Goal: Subscribe to service/newsletter

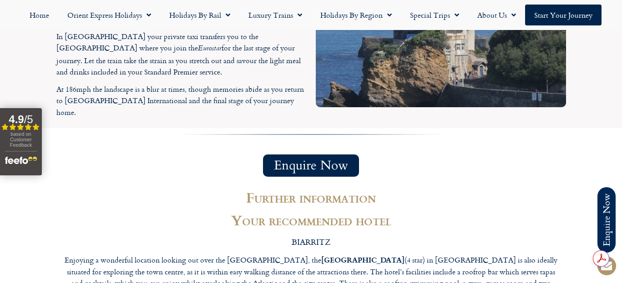
scroll to position [1660, 0]
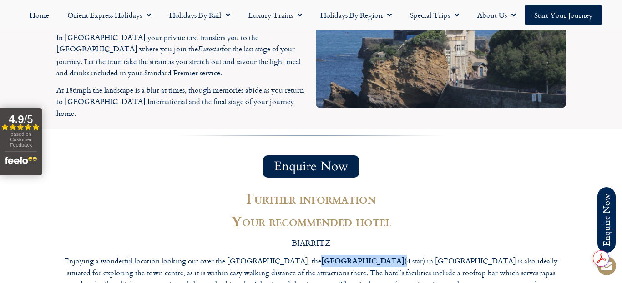
drag, startPoint x: 315, startPoint y: 113, endPoint x: 381, endPoint y: 114, distance: 66.0
click at [381, 255] on p "Enjoying a wonderful location looking out over the [GEOGRAPHIC_DATA], the [GEOG…" at bounding box center [311, 284] width 500 height 59
copy p "Radisson Blu Hotel"
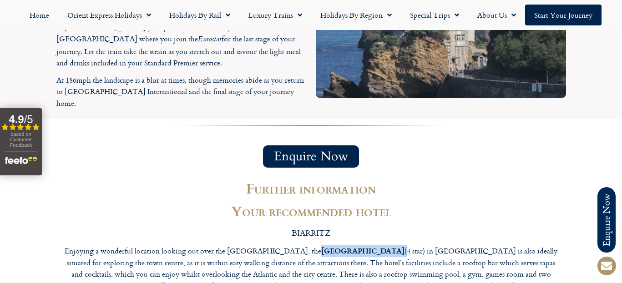
scroll to position [1671, 0]
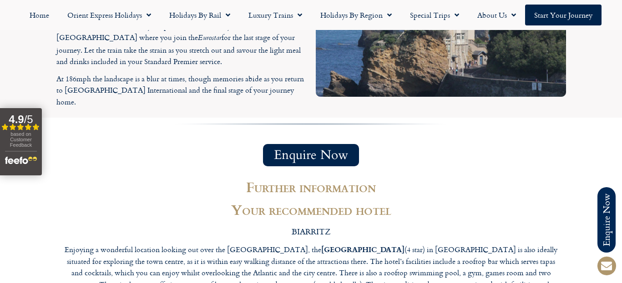
click at [387, 203] on h2 "Your recommended hotel" at bounding box center [311, 210] width 500 height 14
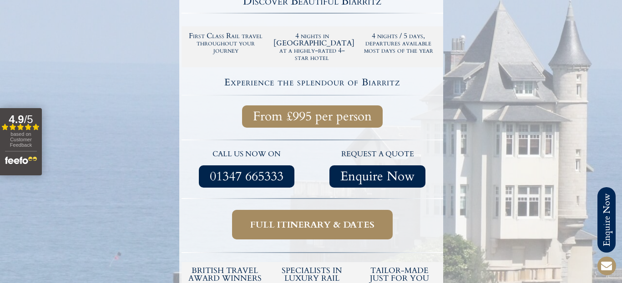
scroll to position [0, 0]
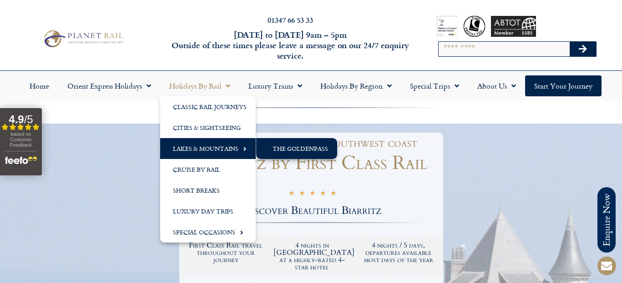
click at [268, 146] on link "The GoldenPass" at bounding box center [296, 148] width 81 height 21
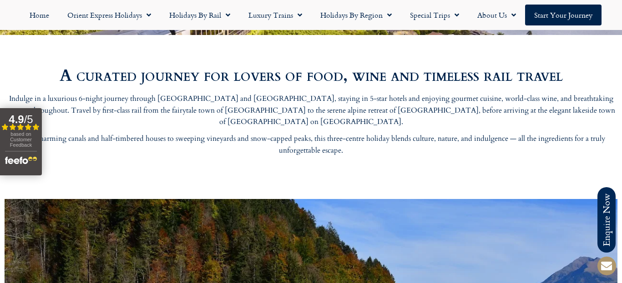
scroll to position [324, 0]
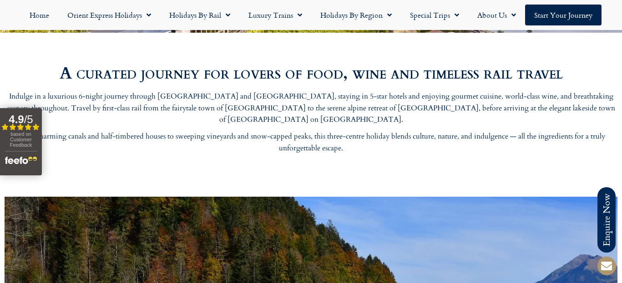
click at [247, 169] on div at bounding box center [311, 178] width 613 height 19
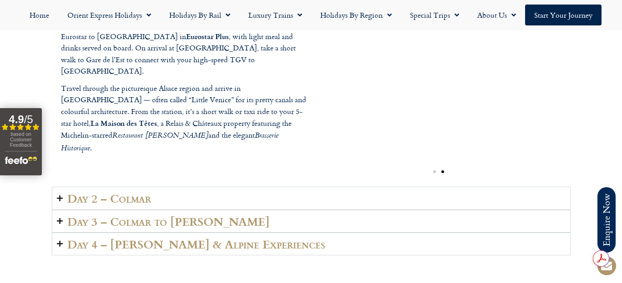
scroll to position [0, 0]
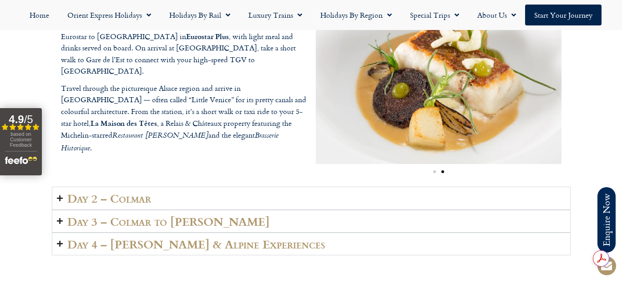
click at [276, 191] on summary "Day 2 – Colmar" at bounding box center [311, 198] width 519 height 23
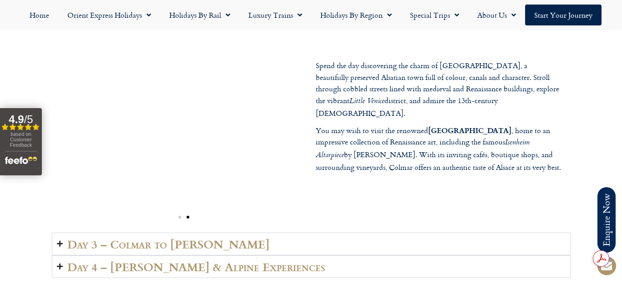
scroll to position [1322, 0]
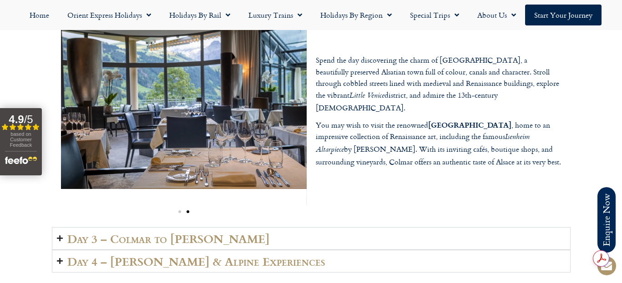
click at [271, 227] on summary "Day 3 – Colmar to Lenk" at bounding box center [311, 238] width 519 height 23
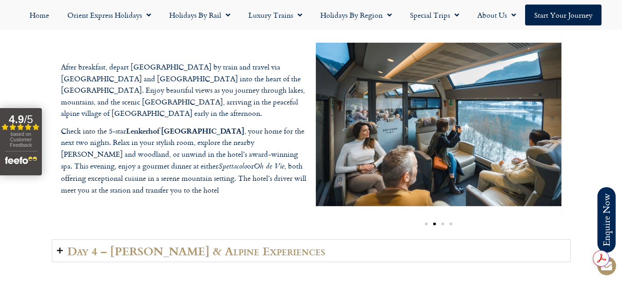
click at [257, 197] on div "After breakfast, depart Colmar by train and travel via Basel and Bern into the …" at bounding box center [311, 132] width 519 height 216
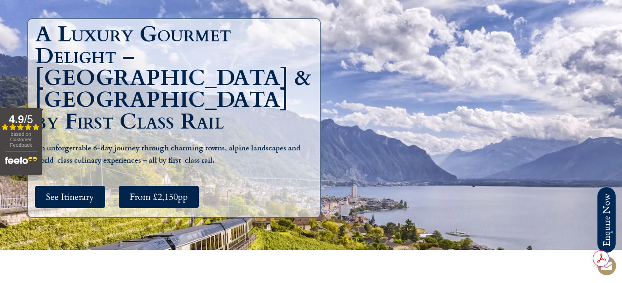
scroll to position [0, 0]
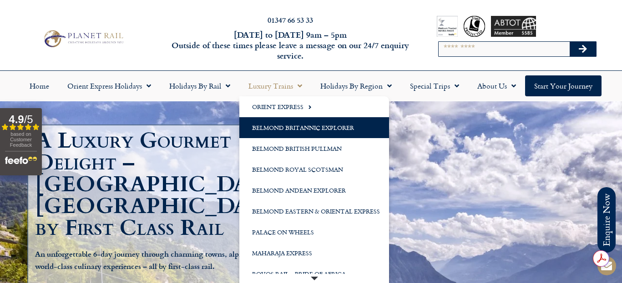
click at [268, 128] on link "Belmond Britannic Explorer" at bounding box center [314, 127] width 150 height 21
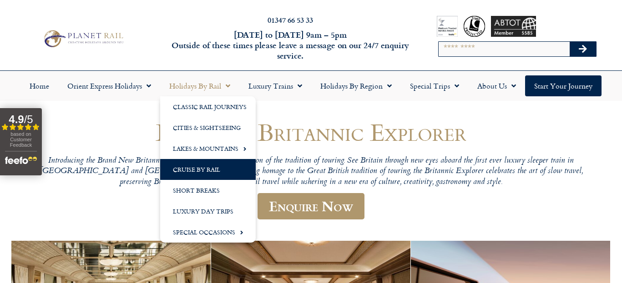
click at [204, 163] on link "Cruise by Rail" at bounding box center [208, 169] width 96 height 21
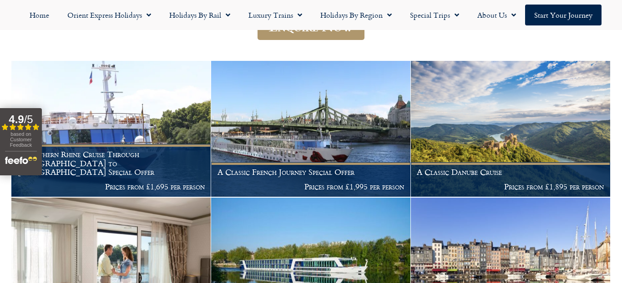
scroll to position [221, 0]
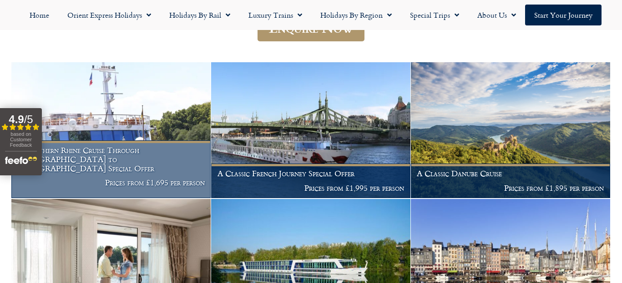
click at [179, 165] on h1 "A Southern Rhine Cruise Through Germany to Switzerland Special Offer" at bounding box center [111, 159] width 187 height 27
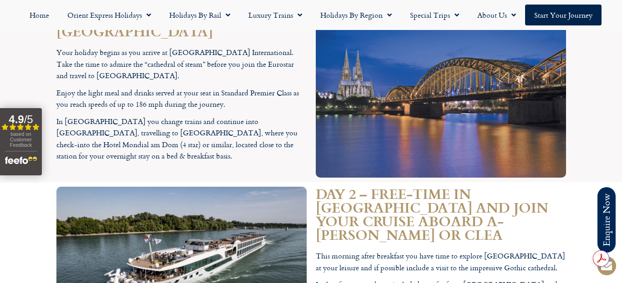
scroll to position [1424, 0]
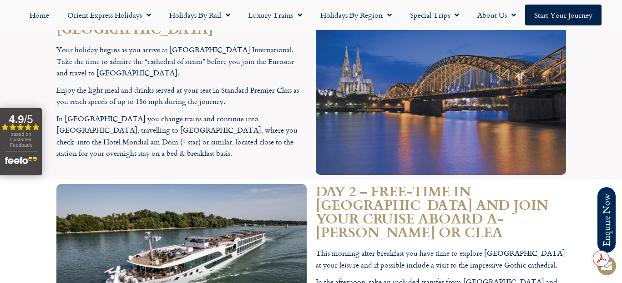
click at [296, 184] on img at bounding box center [181, 267] width 250 height 166
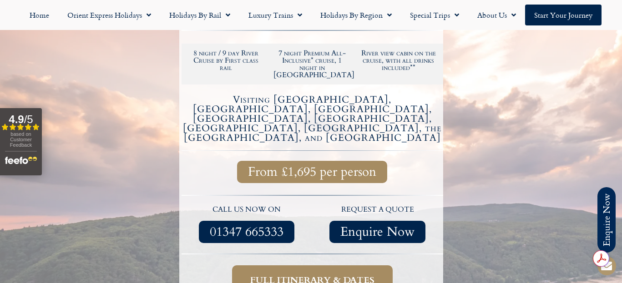
scroll to position [260, 0]
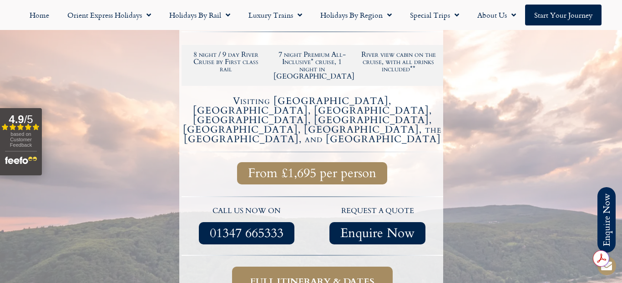
click at [304, 267] on link "Full itinerary & dates" at bounding box center [312, 282] width 161 height 30
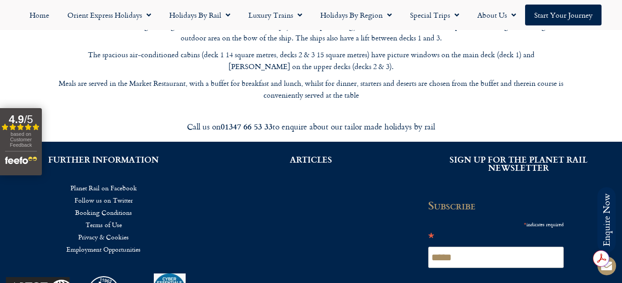
scroll to position [3545, 0]
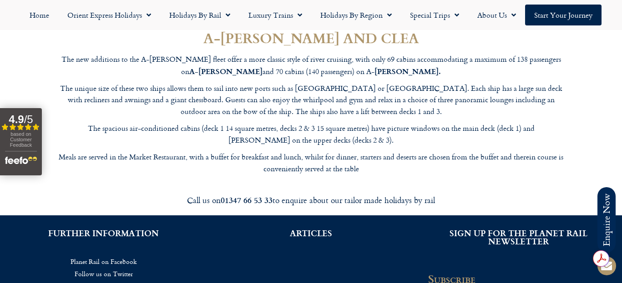
type input "**********"
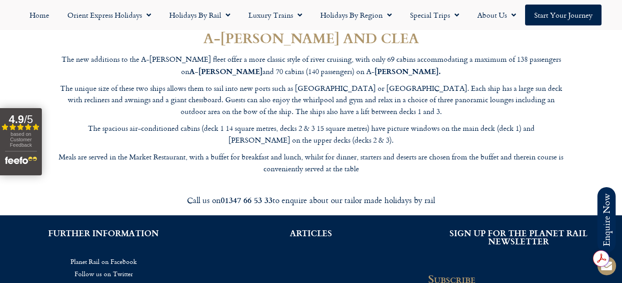
drag, startPoint x: 484, startPoint y: 249, endPoint x: 427, endPoint y: 249, distance: 56.4
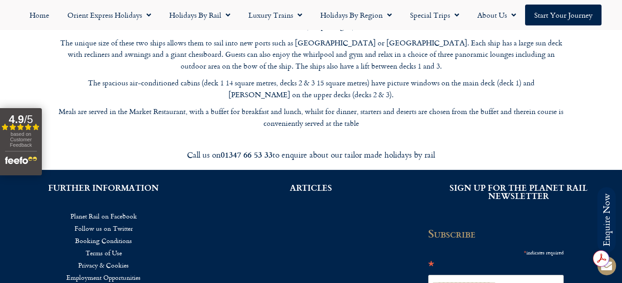
scroll to position [3592, 0]
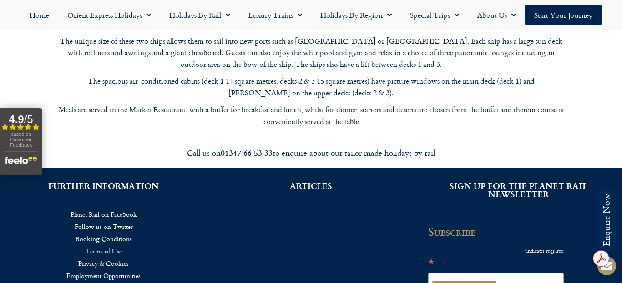
type input "*****"
drag, startPoint x: 474, startPoint y: 237, endPoint x: 430, endPoint y: 245, distance: 44.9
type input "*******"
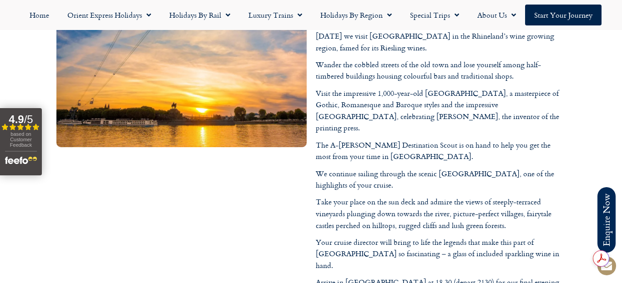
scroll to position [2894, 0]
